Goal: Task Accomplishment & Management: Use online tool/utility

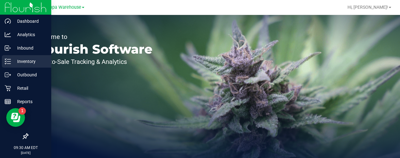
click at [20, 62] on p "Inventory" at bounding box center [29, 61] width 37 height 7
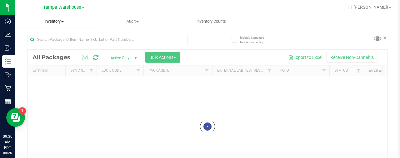
click at [54, 19] on span "Inventory" at bounding box center [54, 22] width 78 height 6
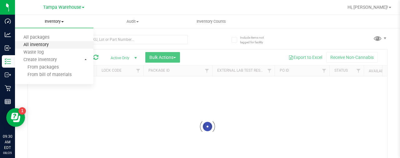
click at [43, 43] on span "All inventory" at bounding box center [36, 44] width 42 height 5
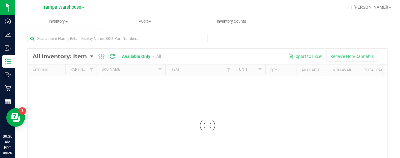
click at [81, 55] on div at bounding box center [207, 126] width 359 height 154
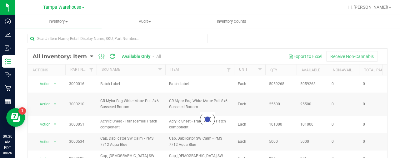
click at [84, 58] on div at bounding box center [207, 120] width 359 height 142
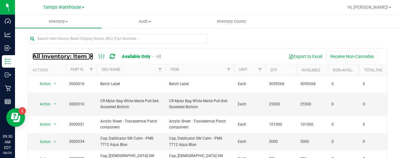
click at [86, 58] on span "All Inventory: Item" at bounding box center [59, 56] width 54 height 7
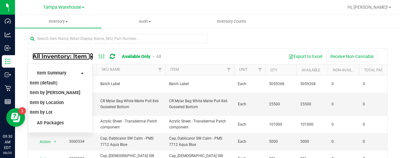
click at [86, 58] on span "All Inventory: Item" at bounding box center [59, 56] width 54 height 7
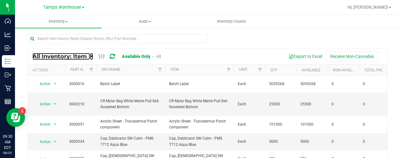
click at [86, 58] on span "All Inventory: Item" at bounding box center [59, 56] width 54 height 7
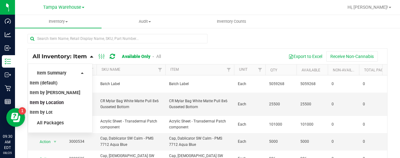
click at [53, 100] on span "Item by Location" at bounding box center [47, 102] width 34 height 5
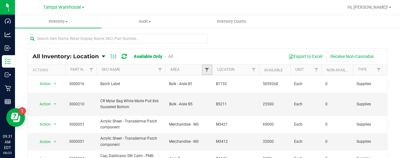
click at [205, 68] on span "Filter" at bounding box center [206, 69] width 5 height 5
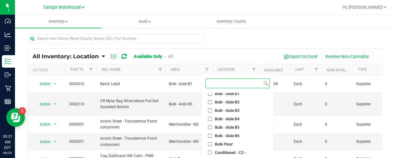
scroll to position [52, 0]
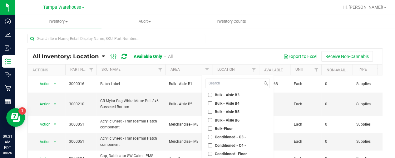
click at [209, 137] on input "Conditioned - C3 -" at bounding box center [210, 137] width 4 height 4
checkbox input "true"
click at [210, 142] on ul "Select All Aisle A Area D BioTrack Reship Bulk - Aisle B1 Bulk - Aisle B2 Bulk …" at bounding box center [238, 140] width 64 height 94
click at [210, 145] on input "Conditioned - C4 -" at bounding box center [210, 146] width 4 height 4
checkbox input "true"
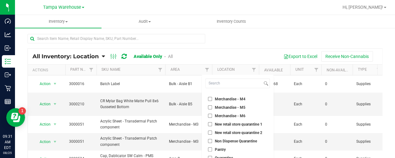
scroll to position [57, 0]
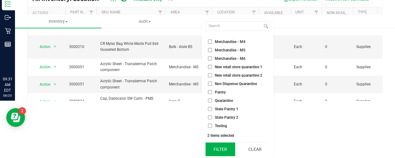
click at [222, 151] on button "Filter" at bounding box center [221, 150] width 30 height 14
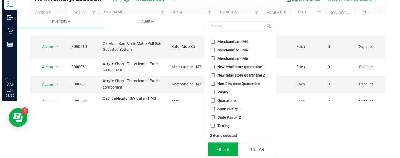
scroll to position [0, 0]
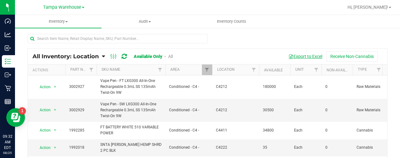
click at [298, 58] on button "Export to Excel" at bounding box center [305, 56] width 42 height 11
click at [310, 17] on ul "Inventory All packages All inventory Waste log Create inventory Audit Inventory…" at bounding box center [215, 21] width 400 height 13
